Goal: Task Accomplishment & Management: Manage account settings

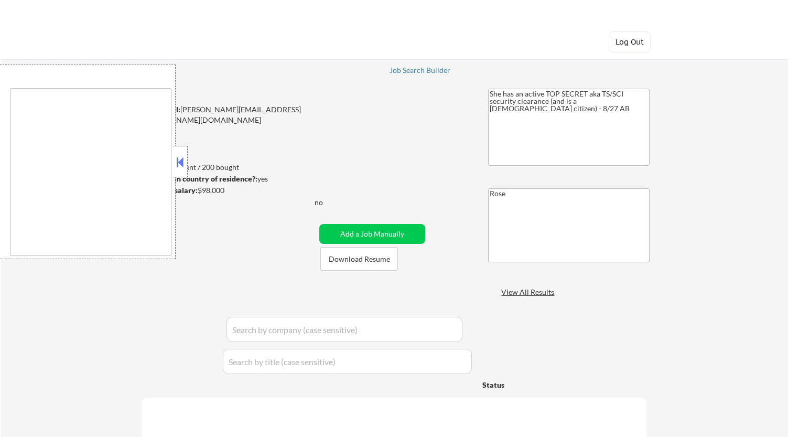
type textarea "Bellaire, TX West University Place, TX Southside Place, TX Hunters Creek Villag…"
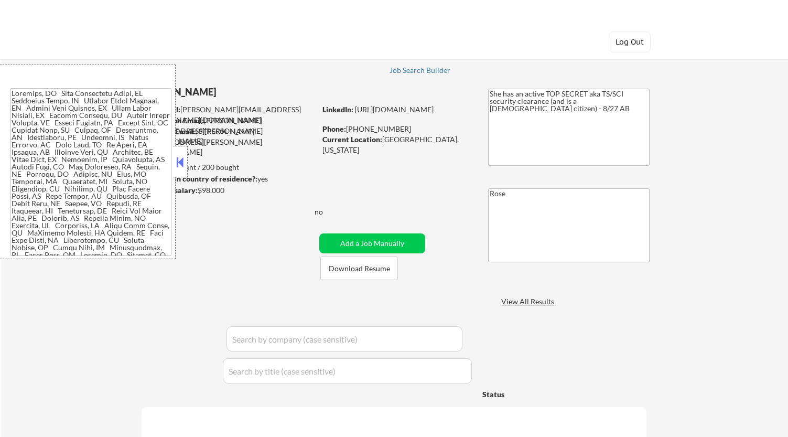
select select ""pending""
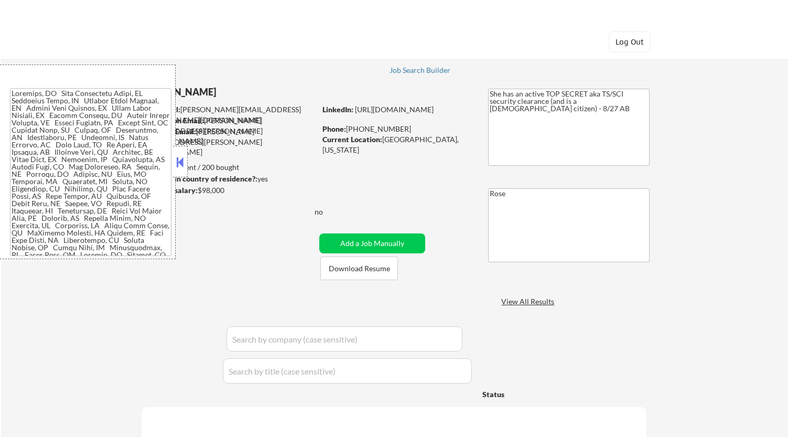
select select ""pending""
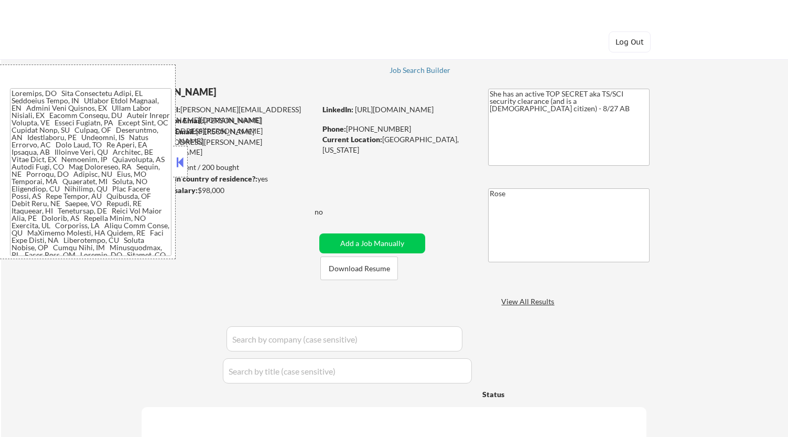
select select ""pending""
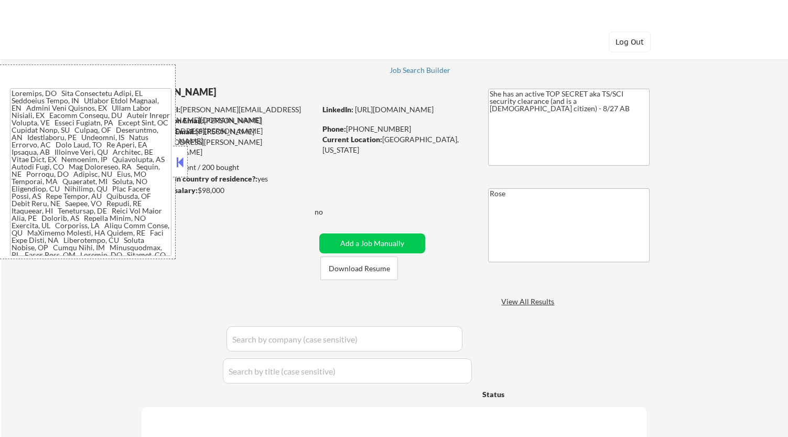
select select ""pending""
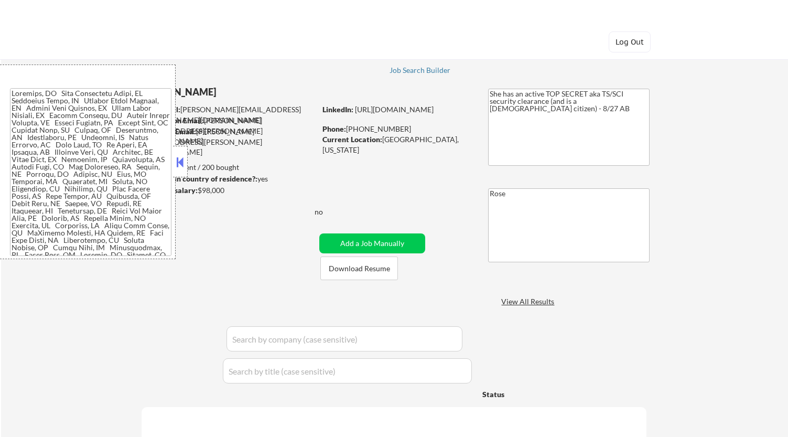
select select ""pending""
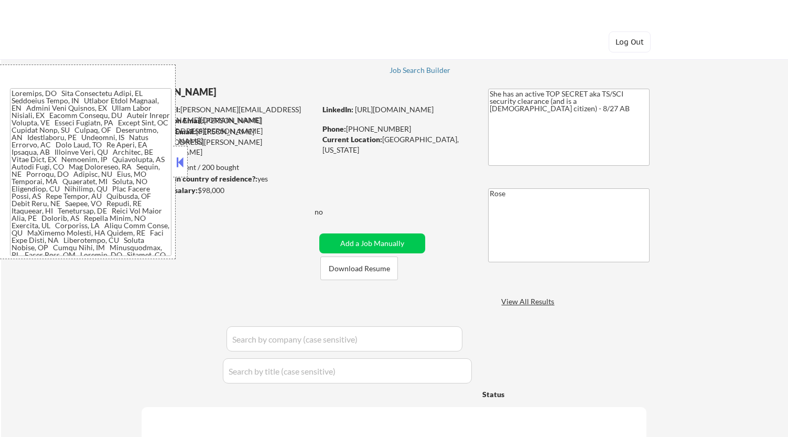
select select ""pending""
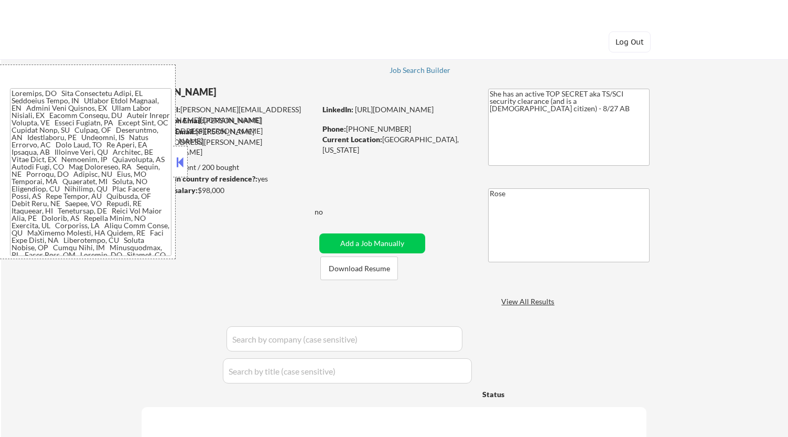
select select ""pending""
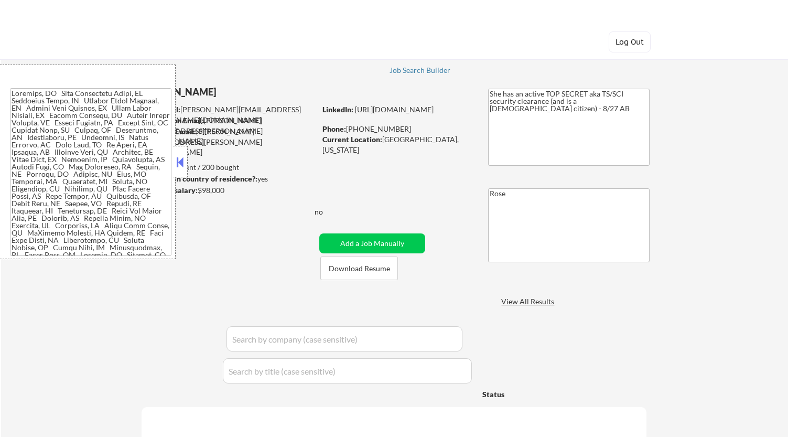
select select ""pending""
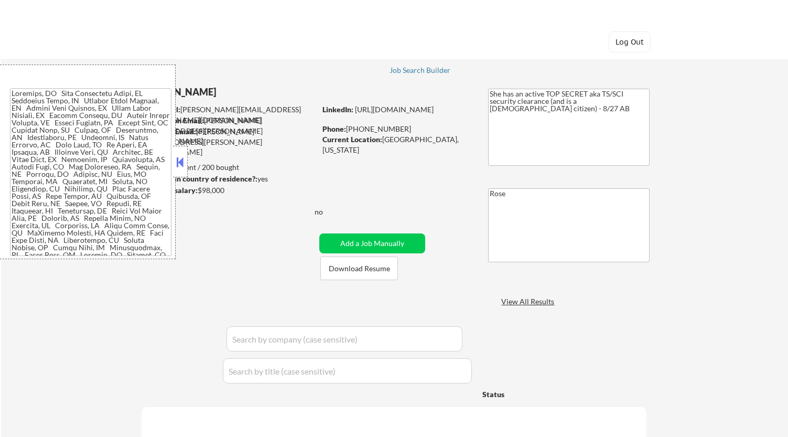
select select ""pending""
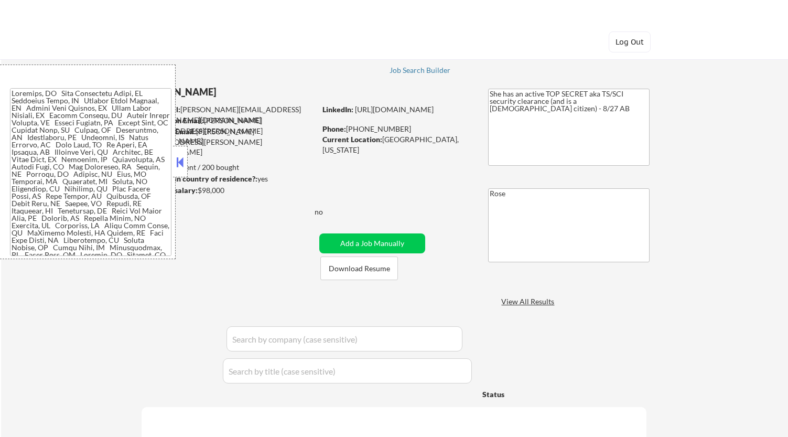
select select ""pending""
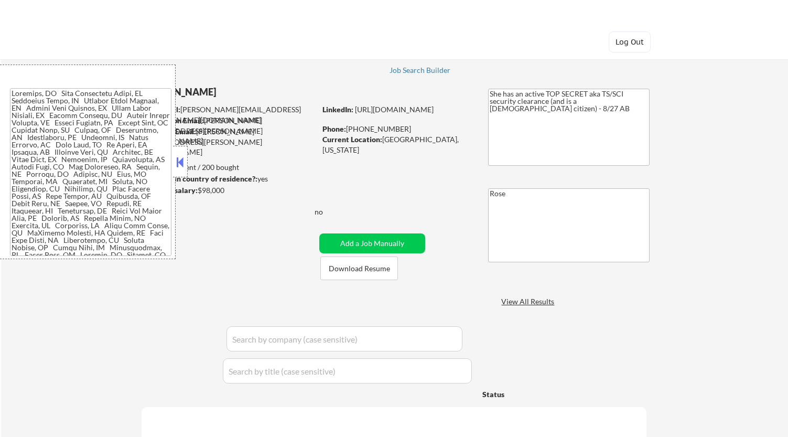
select select ""pending""
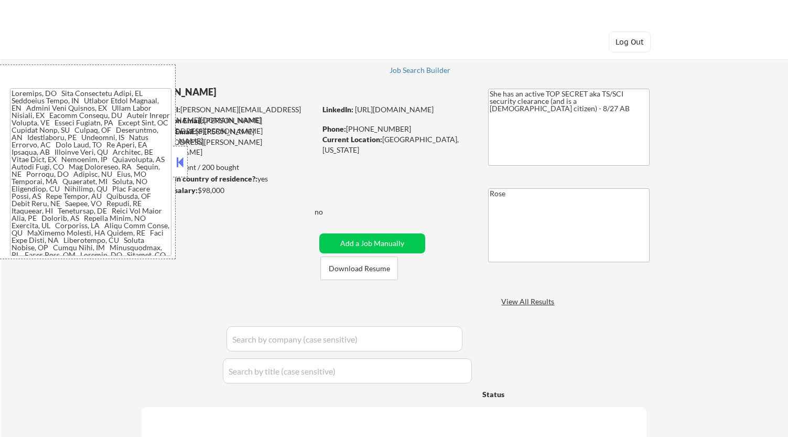
select select ""pending""
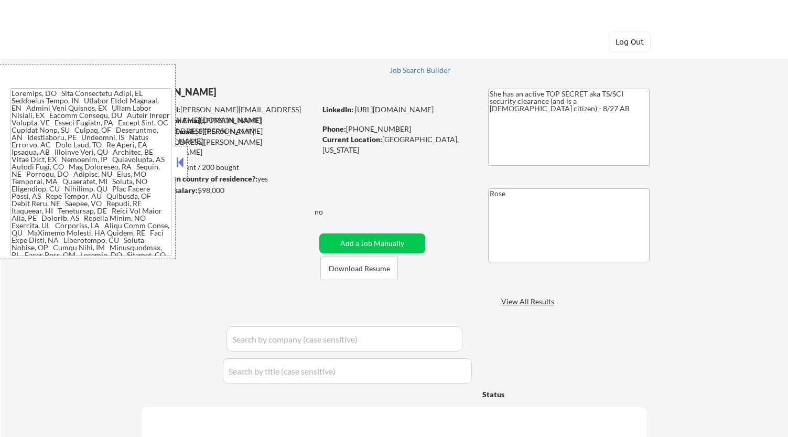
select select ""pending""
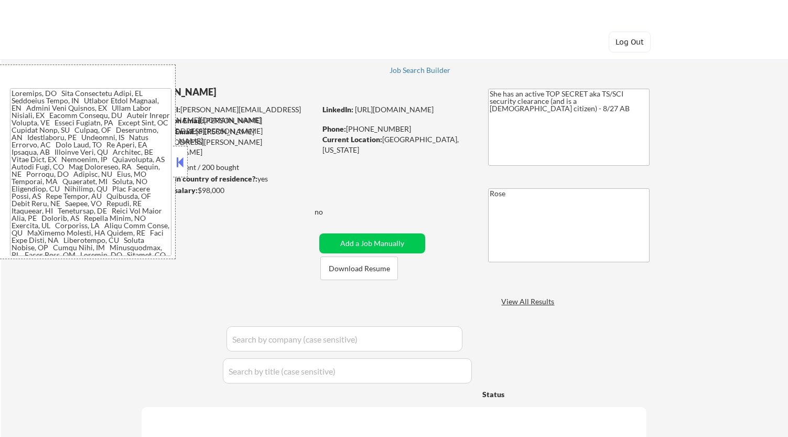
select select ""pending""
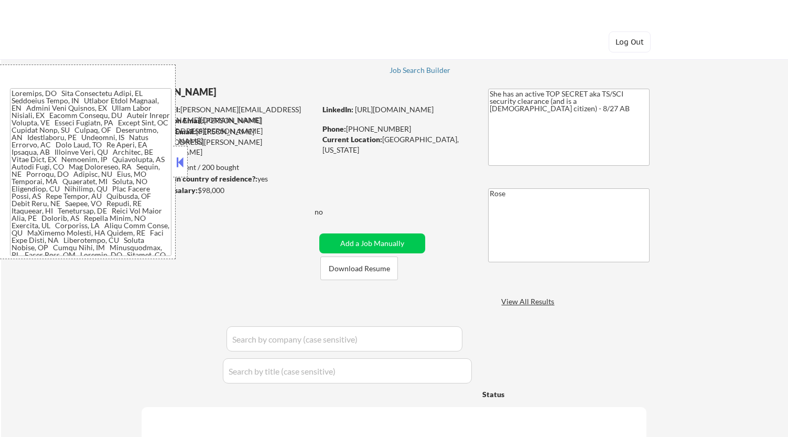
select select ""pending""
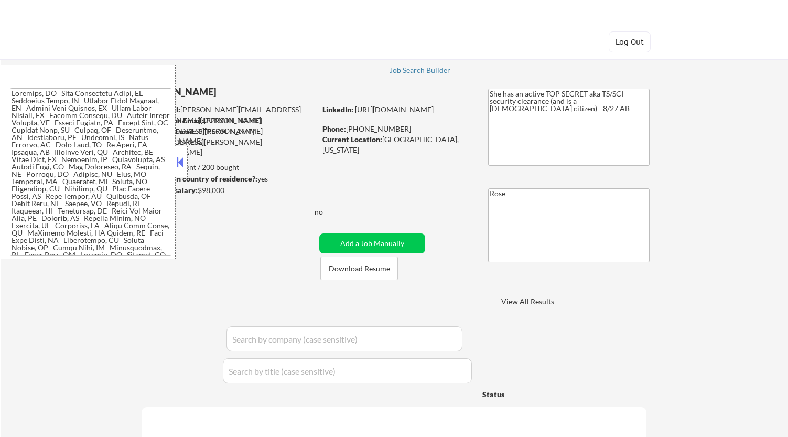
select select ""pending""
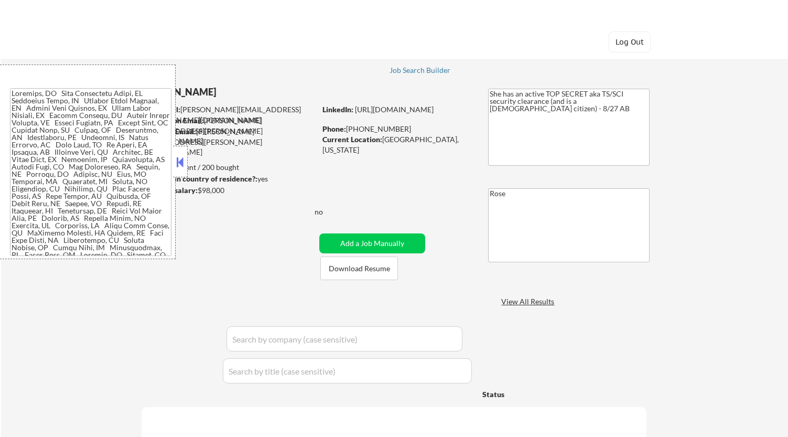
select select ""pending""
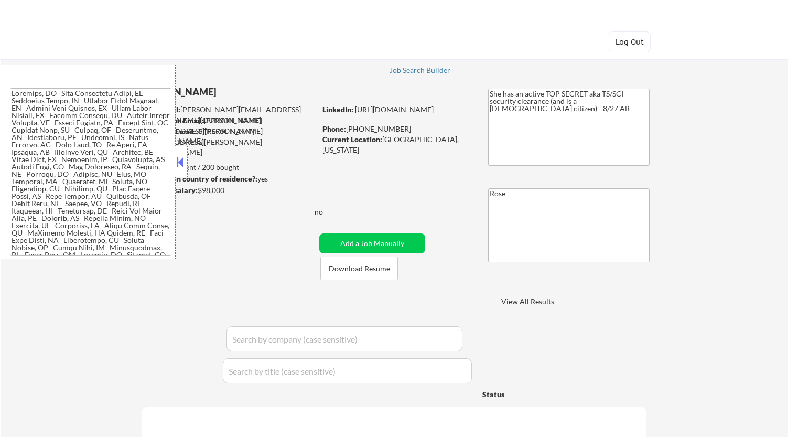
select select ""pending""
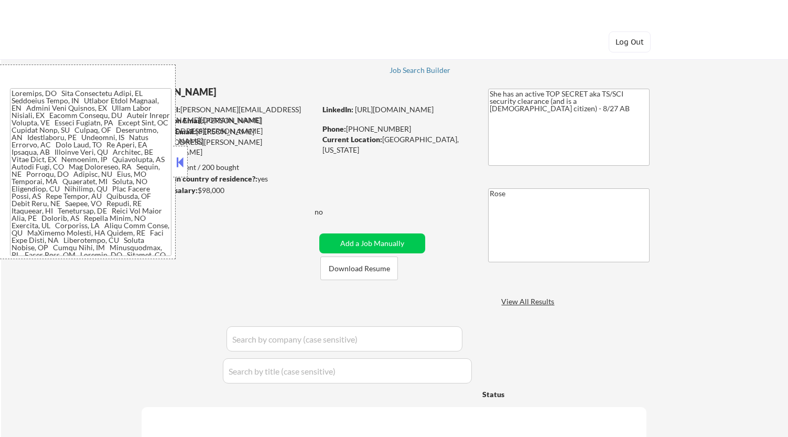
select select ""pending""
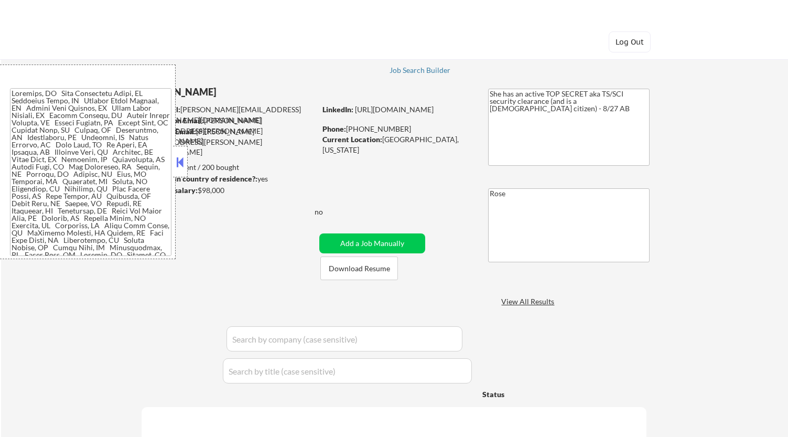
select select ""pending""
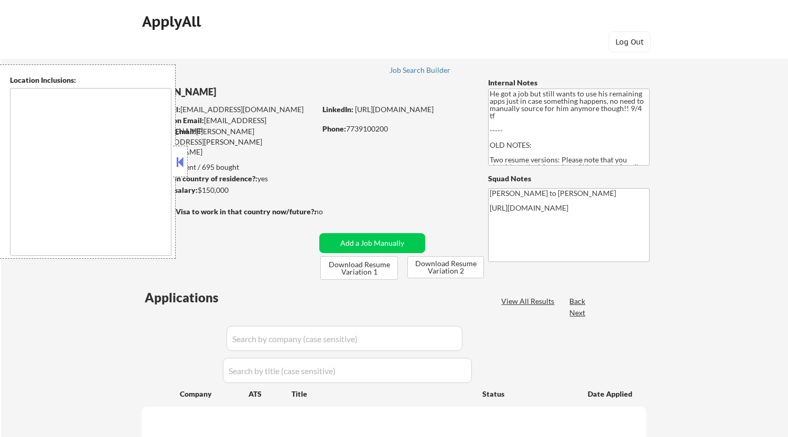
type textarea "[GEOGRAPHIC_DATA], [GEOGRAPHIC_DATA] [GEOGRAPHIC_DATA], [GEOGRAPHIC_DATA] [GEOG…"
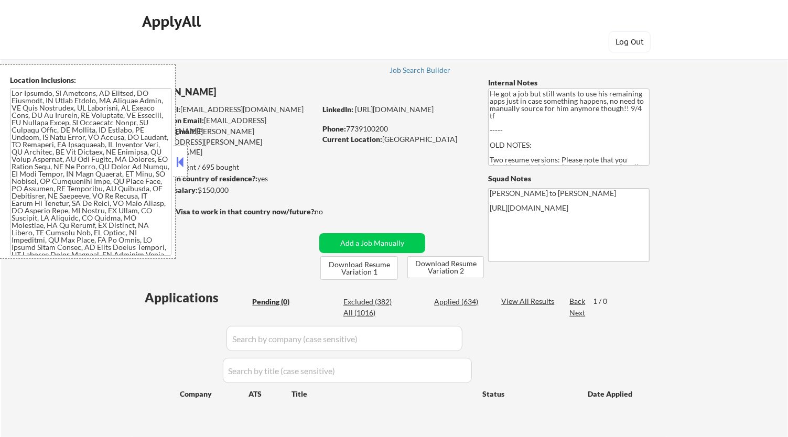
click at [178, 160] on button at bounding box center [181, 162] width 12 height 16
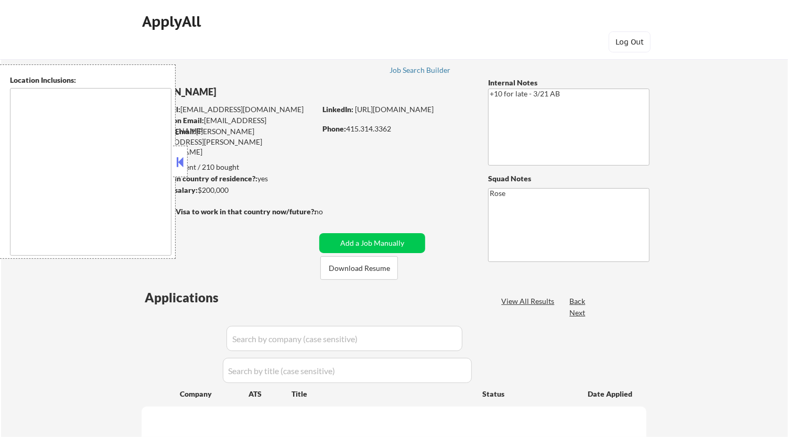
type textarea "San Francisco, CA Daly City, CA South San Francisco, CA Brisbane, CA Colma, CA …"
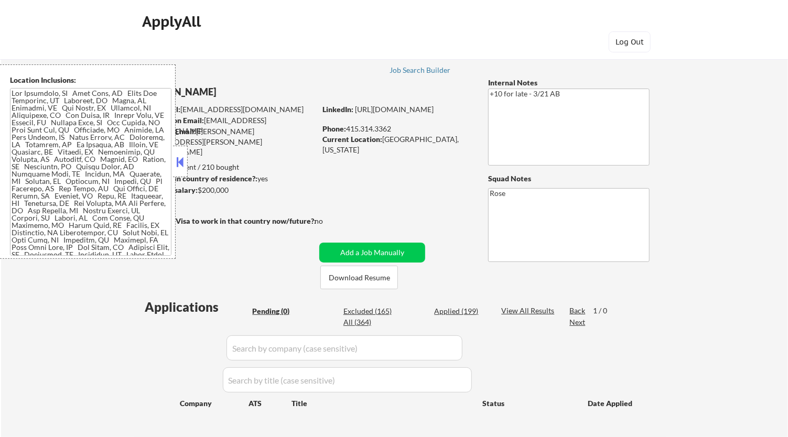
click at [187, 164] on div at bounding box center [180, 161] width 15 height 31
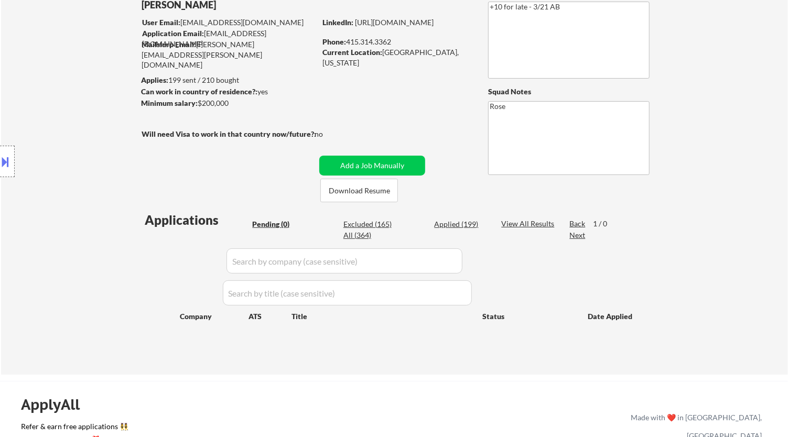
scroll to position [98, 0]
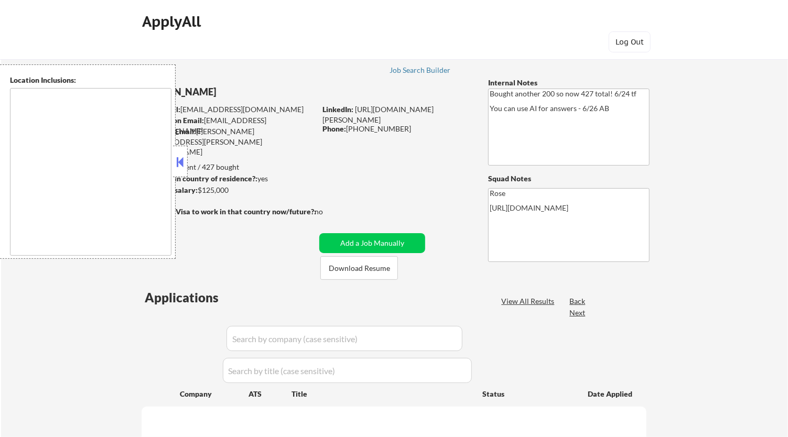
type textarea "San Francisco, CA Daly City, CA South San Francisco, CA Brisbane, CA Colma, CA …"
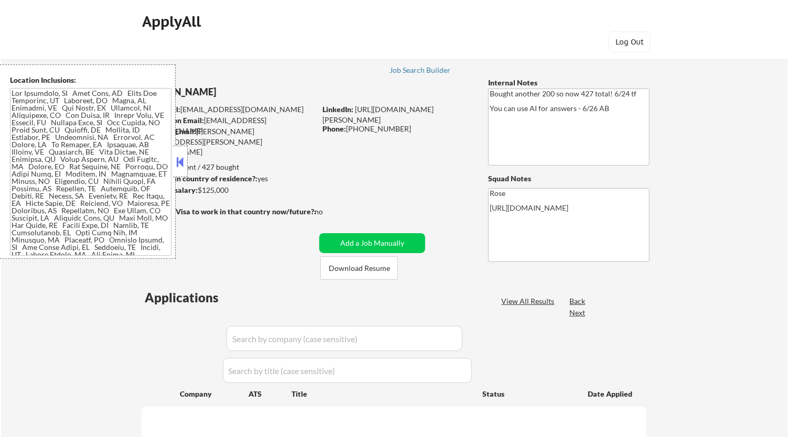
select select ""pending""
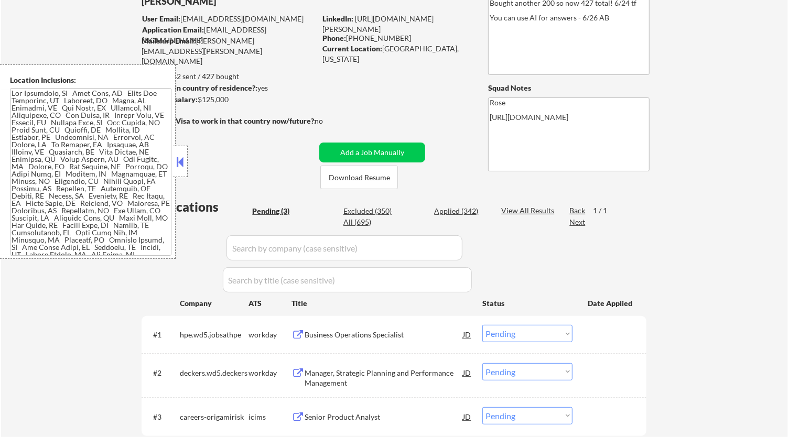
scroll to position [92, 0]
click at [181, 159] on button at bounding box center [181, 162] width 12 height 16
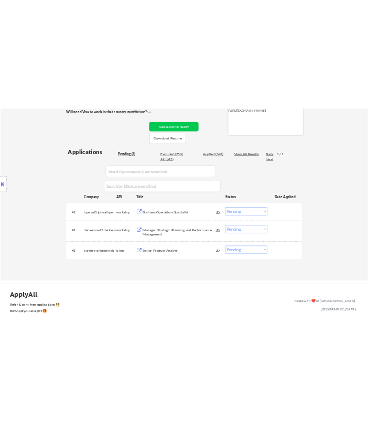
scroll to position [205, 0]
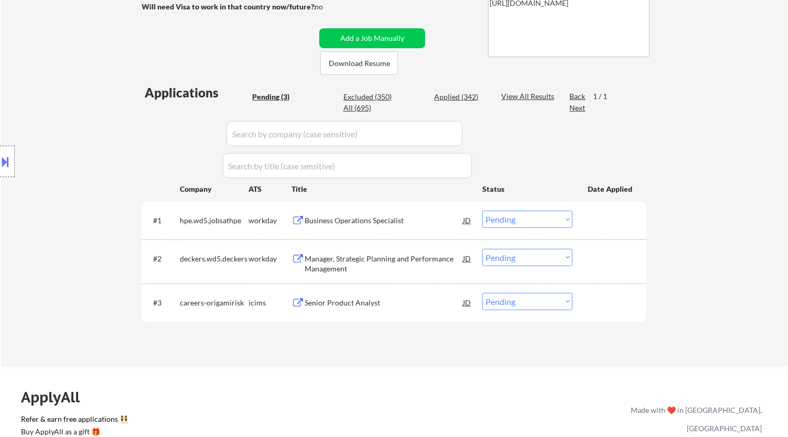
click at [400, 223] on div "Business Operations Specialist" at bounding box center [384, 221] width 158 height 10
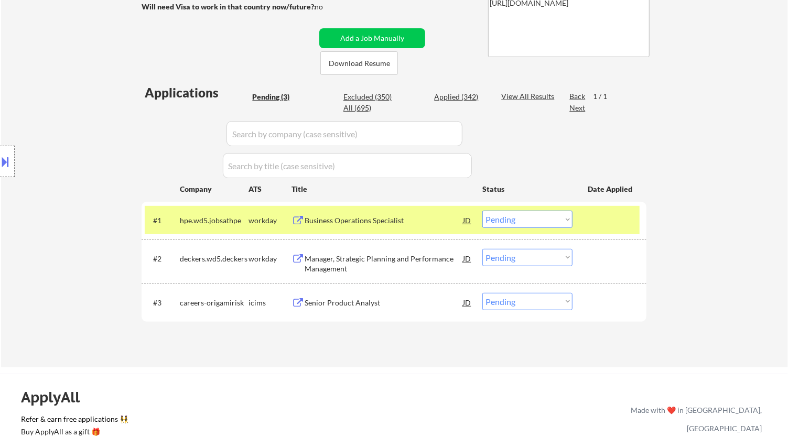
select select ""pending""
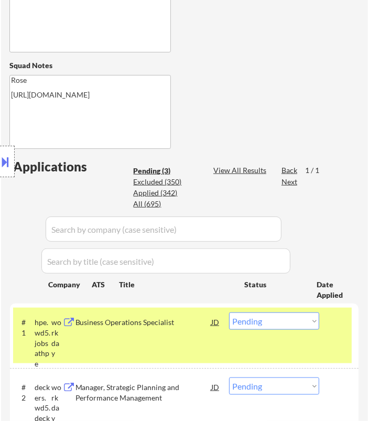
scroll to position [320, 0]
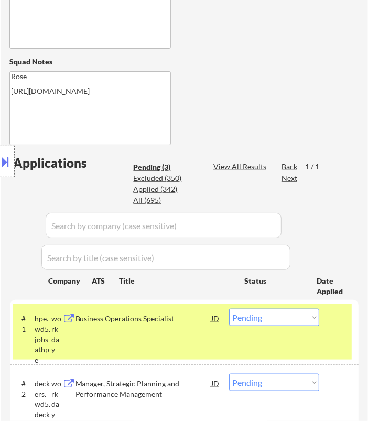
click at [282, 316] on select "Choose an option... Pending Applied Excluded (Questions) Excluded (Expired) Exc…" at bounding box center [274, 317] width 90 height 17
click at [229, 309] on select "Choose an option... Pending Applied Excluded (Questions) Excluded (Expired) Exc…" at bounding box center [274, 317] width 90 height 17
select select ""pending""
